Goal: Find specific page/section: Find specific page/section

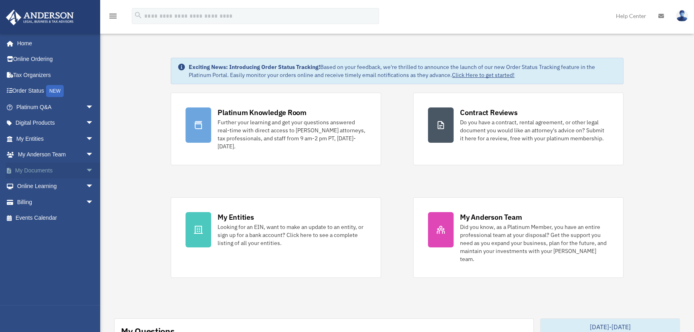
click at [86, 172] on span "arrow_drop_down" at bounding box center [94, 170] width 16 height 16
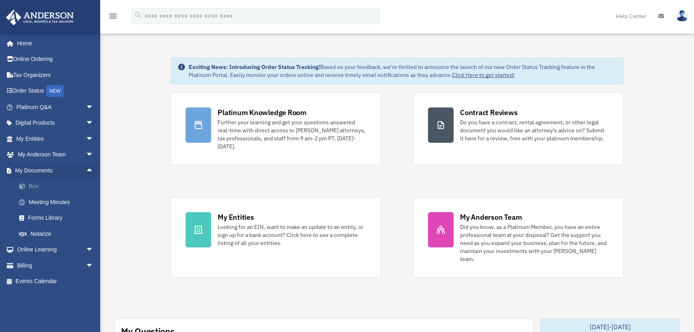
click at [38, 188] on link "Box" at bounding box center [58, 186] width 95 height 16
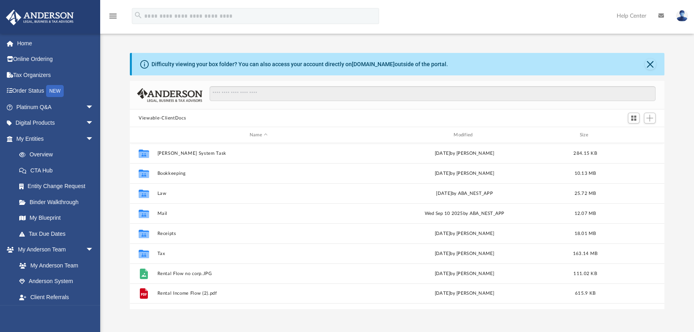
scroll to position [176, 529]
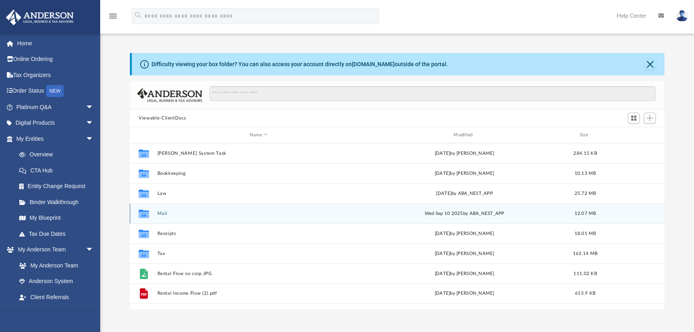
click at [160, 210] on div "Collaborated Folder Mail Wed Sep 10 2025 by ABA_NEST_APP 12.07 MB" at bounding box center [397, 213] width 535 height 20
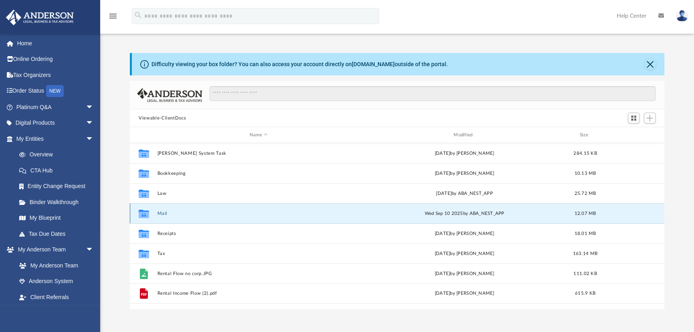
click at [160, 212] on button "Mail" at bounding box center [258, 213] width 202 height 5
click at [164, 212] on button "Mail" at bounding box center [258, 213] width 202 height 5
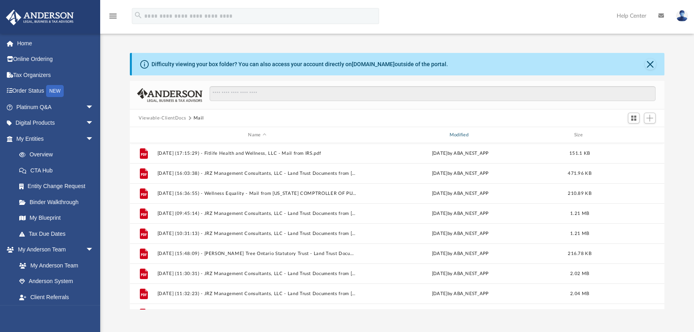
click at [449, 132] on div "Modified" at bounding box center [460, 134] width 200 height 7
click at [473, 135] on div "Modified" at bounding box center [460, 134] width 200 height 7
